Goal: Transaction & Acquisition: Purchase product/service

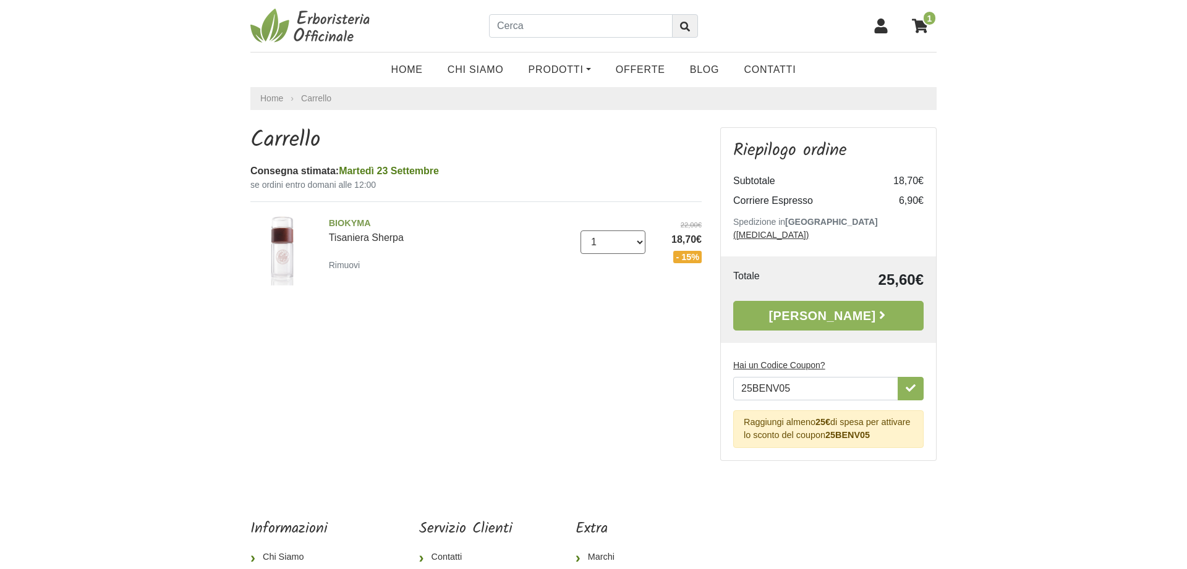
click at [581, 231] on select "0 (Rimuovi) 1 2 3 4 5 6 7 8 9 10 11 12 13 14 15 16 17" at bounding box center [614, 242] width 66 height 23
select select "2"
click option "2" at bounding box center [0, 0] width 0 height 0
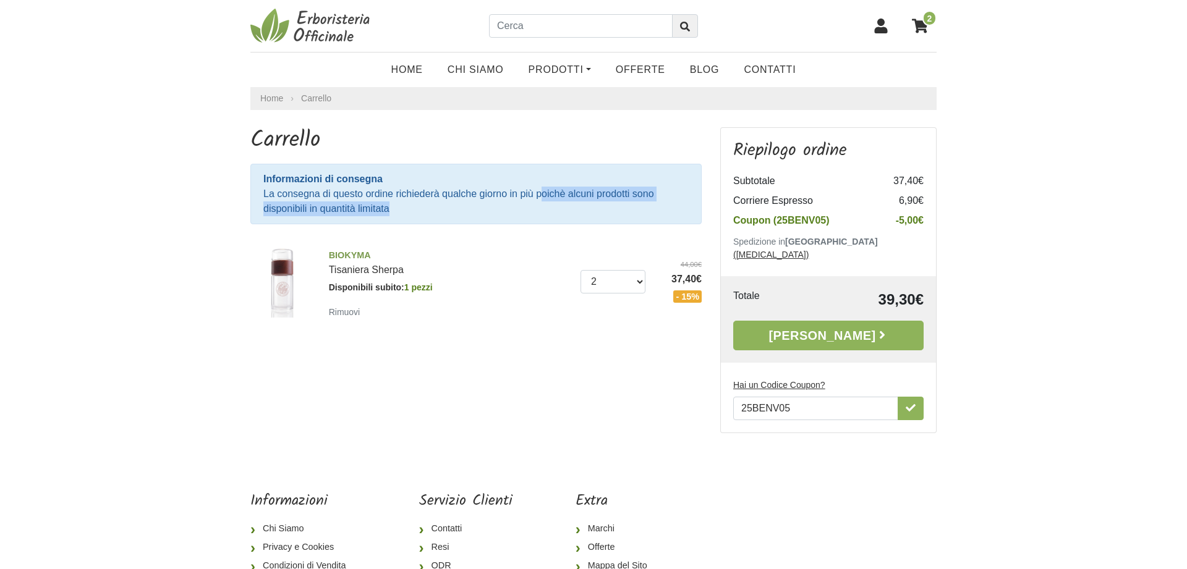
drag, startPoint x: 401, startPoint y: 203, endPoint x: 543, endPoint y: 198, distance: 142.9
click at [543, 198] on div "Informazioni di consegna La consegna di questo ordine richiederà qualche giorno…" at bounding box center [475, 194] width 451 height 61
click at [911, 404] on icon "button" at bounding box center [911, 407] width 10 height 7
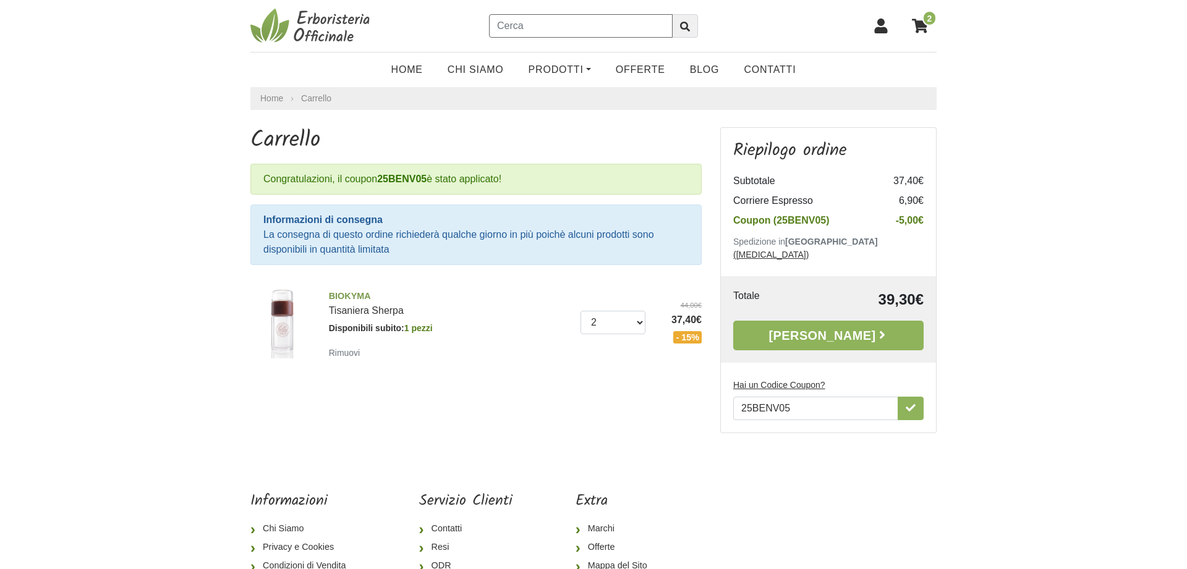
click at [534, 29] on input "text" at bounding box center [581, 25] width 184 height 23
type input "calma sana"
click at [672, 14] on button "submit" at bounding box center [685, 25] width 26 height 23
